Goal: Task Accomplishment & Management: Manage account settings

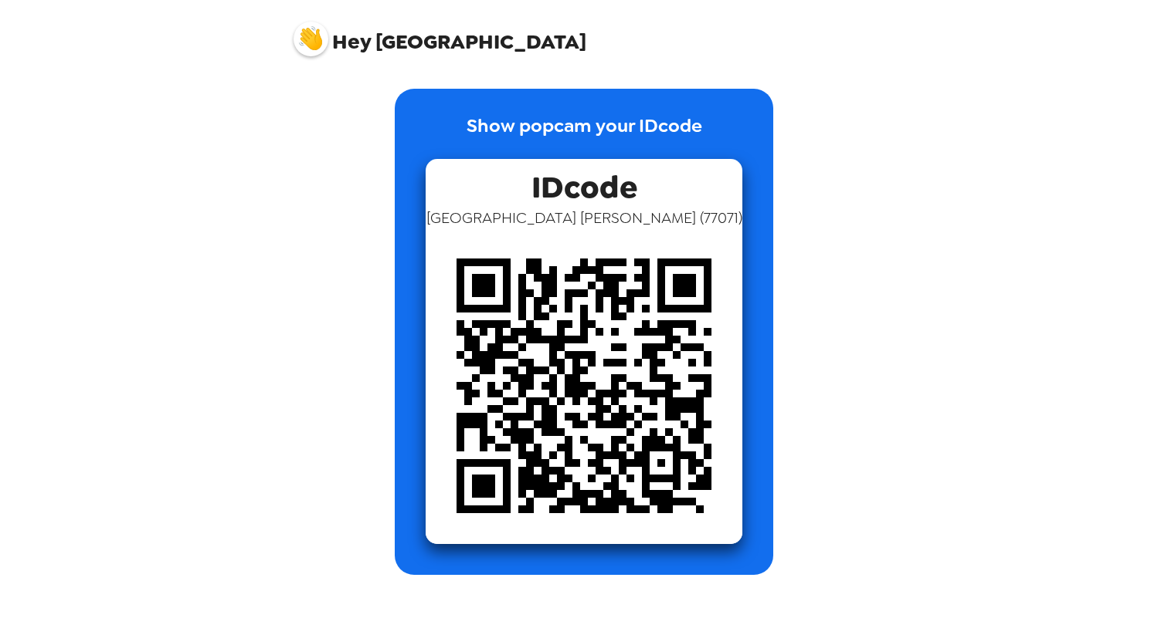
click at [317, 41] on img at bounding box center [310, 39] width 35 height 35
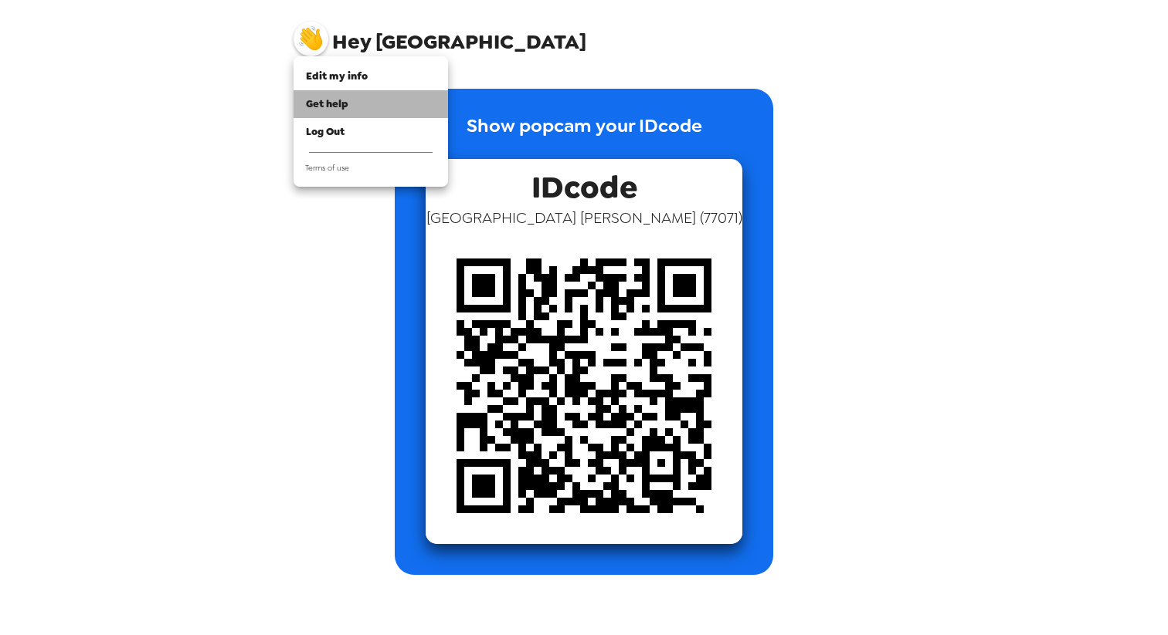
click at [348, 108] on div "Get help" at bounding box center [371, 104] width 130 height 15
click at [334, 69] on div "Edit my info" at bounding box center [371, 76] width 130 height 15
